Goal: Information Seeking & Learning: Learn about a topic

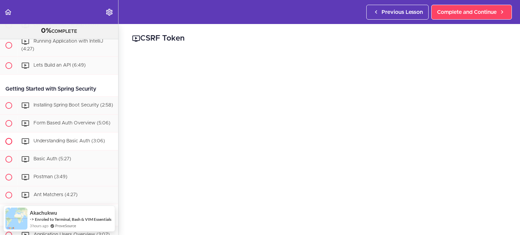
scroll to position [175, 0]
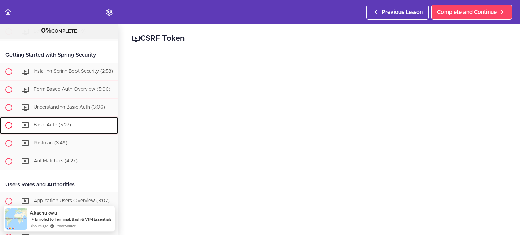
click at [70, 131] on div "Basic Auth (5:27)" at bounding box center [68, 125] width 100 height 15
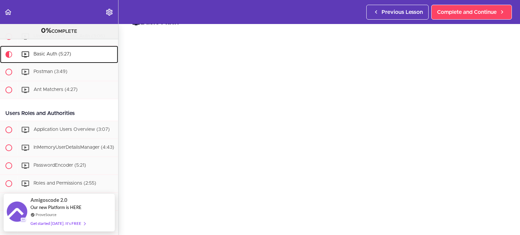
scroll to position [34, 0]
click at [64, 80] on div "Postman (3:49)" at bounding box center [68, 72] width 100 height 15
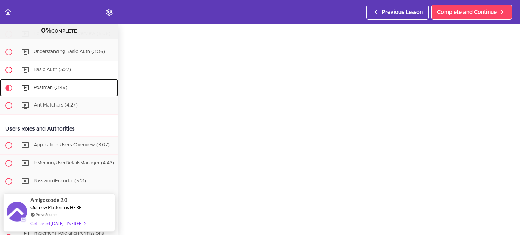
scroll to position [230, 0]
click at [66, 77] on div "Basic Auth (5:27)" at bounding box center [68, 70] width 100 height 15
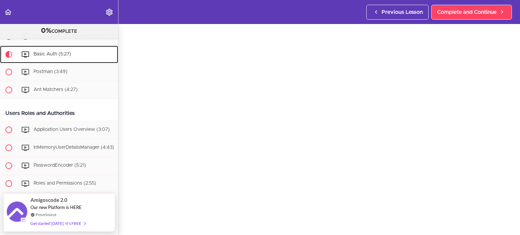
scroll to position [34, 0]
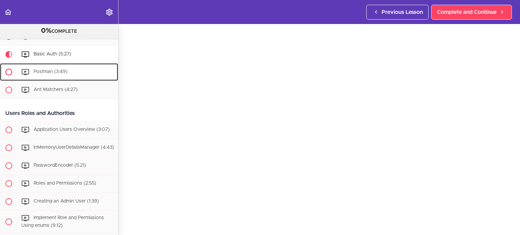
click at [54, 72] on div "Postman (3:49)" at bounding box center [68, 72] width 100 height 15
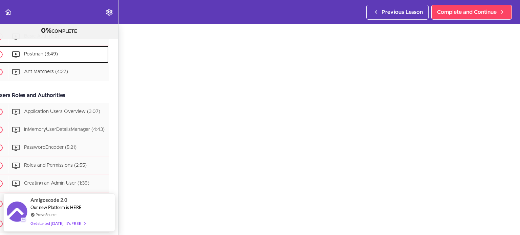
scroll to position [264, 14]
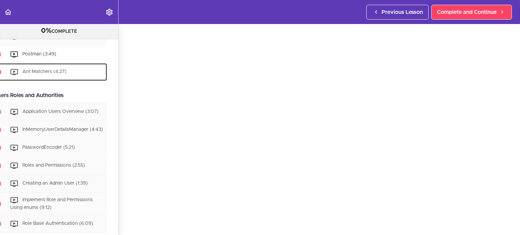
drag, startPoint x: 133, startPoint y: 67, endPoint x: 71, endPoint y: 77, distance: 62.6
click at [71, 77] on div "Ant Matchers (4:27)" at bounding box center [56, 72] width 100 height 15
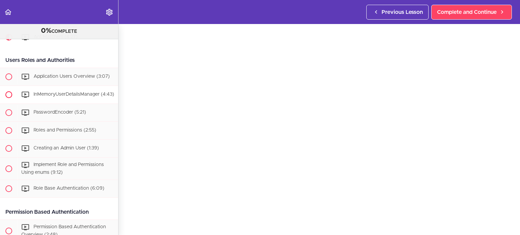
scroll to position [315, 0]
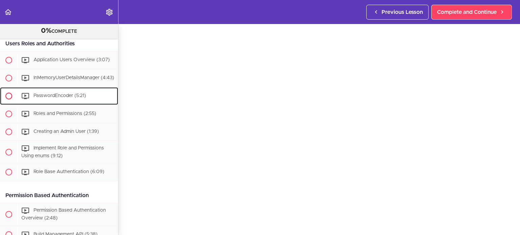
click at [66, 98] on div "PasswordEncoder (5:21)" at bounding box center [68, 96] width 100 height 15
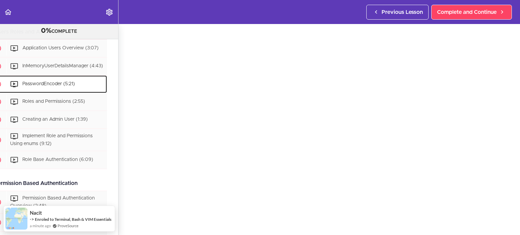
scroll to position [328, 0]
